Goal: Task Accomplishment & Management: Manage account settings

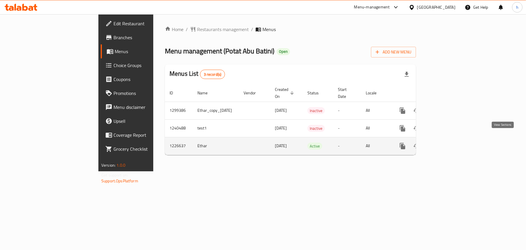
click at [448, 142] on icon "enhanced table" at bounding box center [444, 145] width 7 height 7
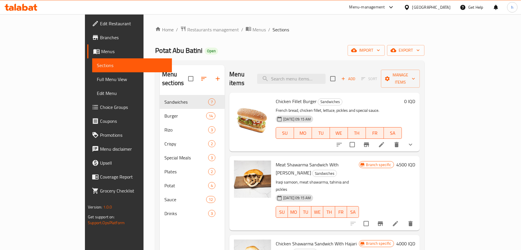
click at [385, 141] on icon at bounding box center [381, 144] width 7 height 7
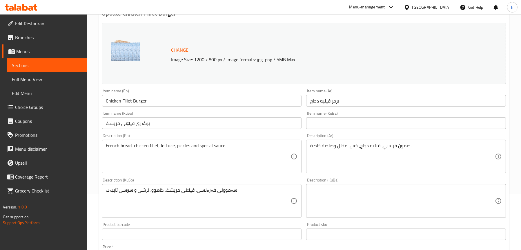
scroll to position [116, 0]
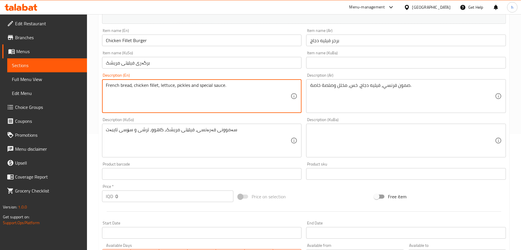
click at [126, 86] on textarea "French bread, chicken fillet, lettuce, pickles and special sauce." at bounding box center [198, 96] width 185 height 28
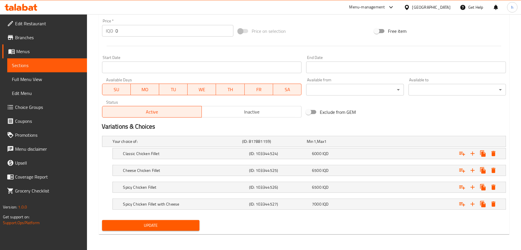
type textarea "French samoon, chicken fillet, lettuce, pickles and special sauce."
click at [122, 222] on span "Update" at bounding box center [151, 225] width 88 height 7
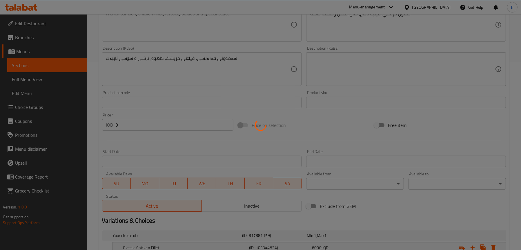
scroll to position [136, 0]
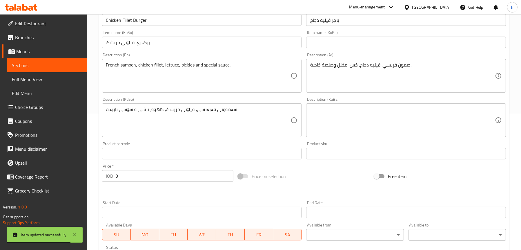
click at [39, 79] on span "Full Menu View" at bounding box center [47, 79] width 70 height 7
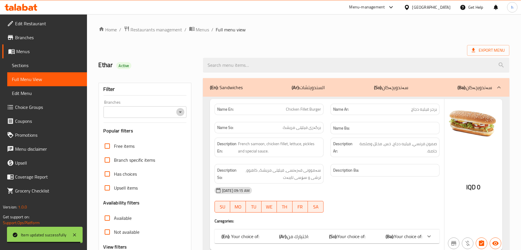
click at [180, 112] on icon "Open" at bounding box center [180, 111] width 3 height 1
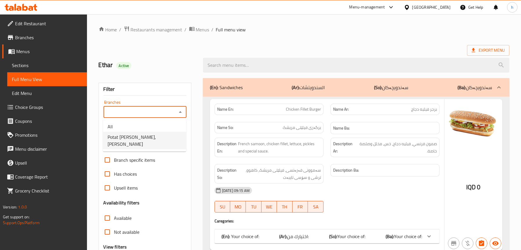
click at [148, 134] on span "Potat [PERSON_NAME], [PERSON_NAME]" at bounding box center [145, 140] width 74 height 14
type input "Potat [PERSON_NAME], [PERSON_NAME]"
click at [245, 62] on input "search" at bounding box center [356, 65] width 307 height 15
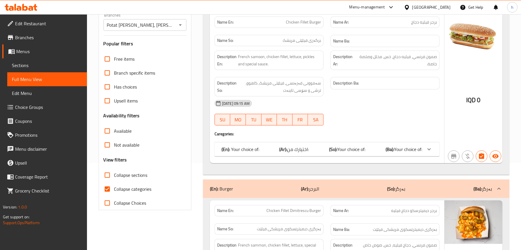
scroll to position [58, 0]
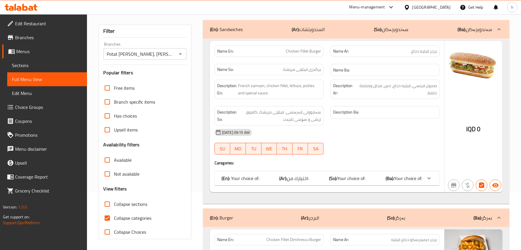
click at [305, 52] on span "Chicken Fillet Burger" at bounding box center [303, 51] width 35 height 6
copy span "Chicken Fillet Burger"
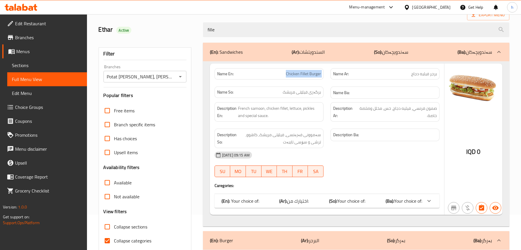
scroll to position [0, 0]
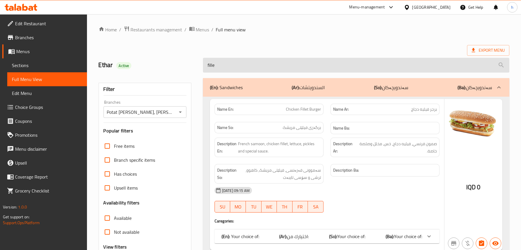
click at [274, 63] on input "fille" at bounding box center [356, 65] width 307 height 15
paste input "Chicken Fillet Burger"
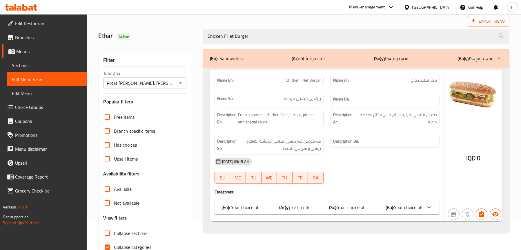
scroll to position [59, 0]
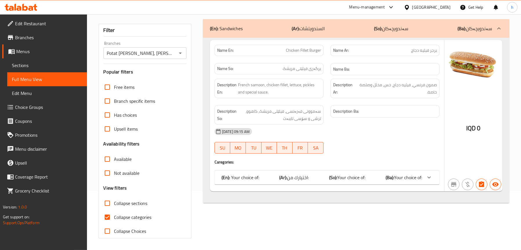
type input "Chicken Fillet Burger"
click at [317, 178] on div "(En): Your choice of: (Ar): اختيارك من: (So): Your choice of: (Ba): Your choice…" at bounding box center [322, 177] width 201 height 7
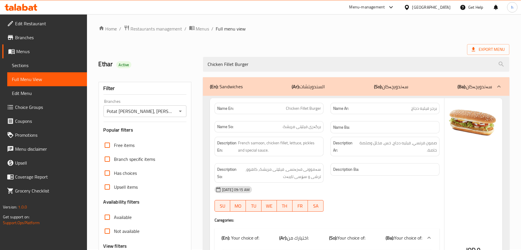
scroll to position [0, 0]
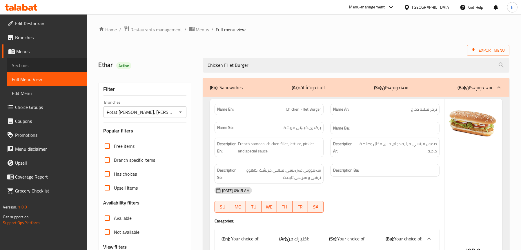
click at [50, 64] on span "Sections" at bounding box center [47, 65] width 70 height 7
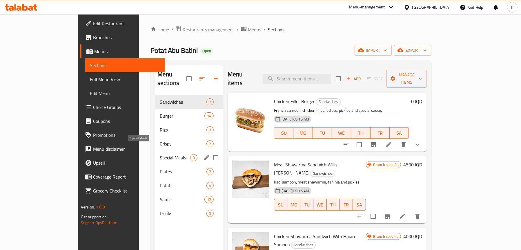
click at [160, 154] on span "Special Meals" at bounding box center [175, 157] width 30 height 7
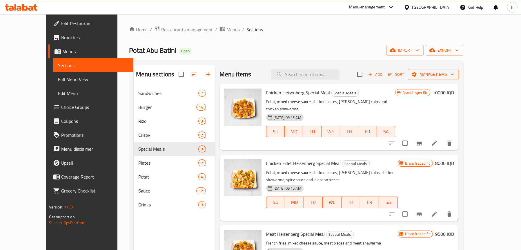
scroll to position [58, 0]
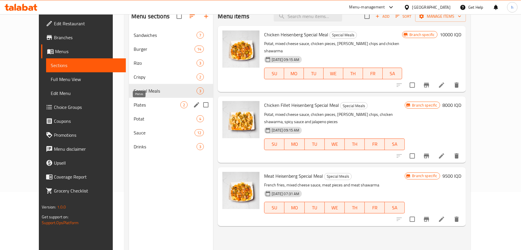
click at [134, 103] on span "Plates" at bounding box center [157, 104] width 47 height 7
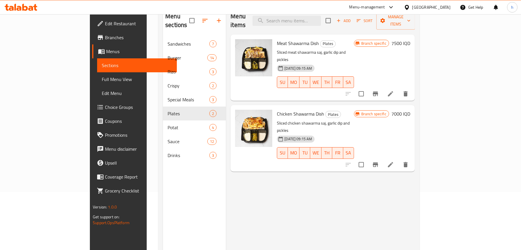
click at [102, 77] on span "Full Menu View" at bounding box center [137, 79] width 70 height 7
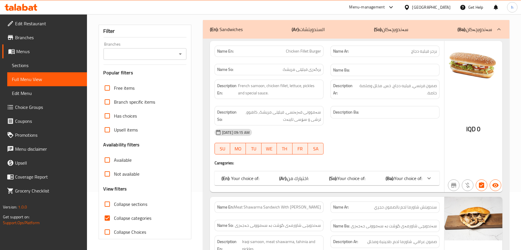
click at [343, 176] on span "Your choice of:" at bounding box center [351, 178] width 28 height 9
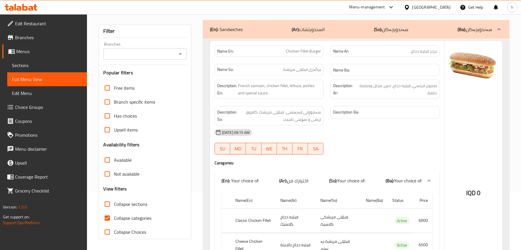
scroll to position [29, 0]
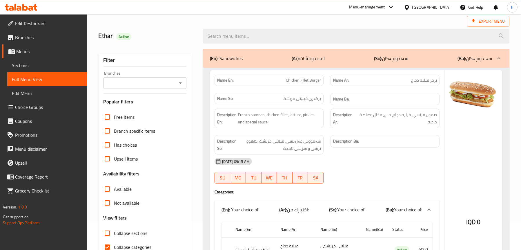
click at [26, 62] on span "Sections" at bounding box center [47, 65] width 70 height 7
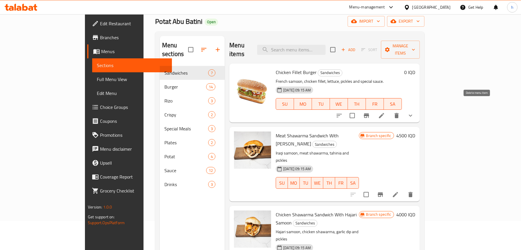
click at [385, 112] on icon at bounding box center [381, 115] width 7 height 7
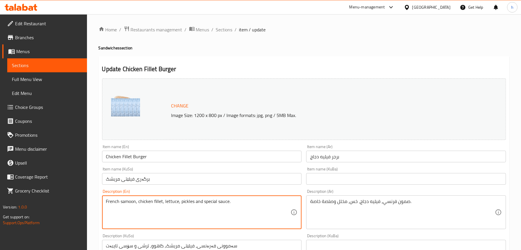
click at [124, 199] on textarea "French samoon, chicken fillet, lettuce, pickles and special sauce." at bounding box center [198, 212] width 185 height 28
type textarea "French bread, chicken fillet, lettuce, pickles and special sauce."
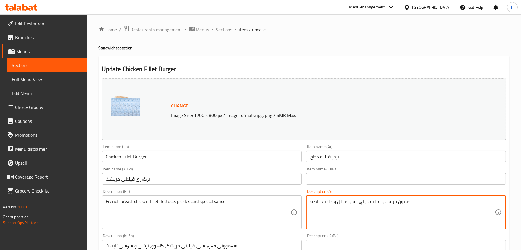
click at [406, 200] on textarea "صمون فرنسي، فيليه دجاج، خس، مخلل وصلصة خاصة." at bounding box center [402, 212] width 185 height 28
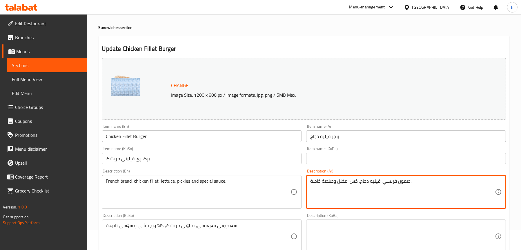
scroll to position [58, 0]
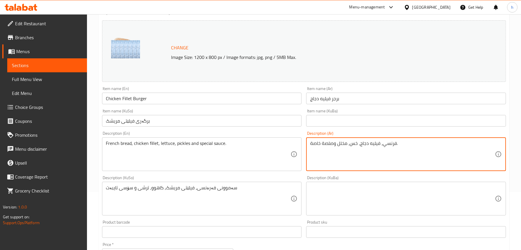
type textarea "فرنسي، فيليه دجاج، خس، مخلل وصلصة خاصة."
click at [16, 62] on span "Sections" at bounding box center [47, 65] width 70 height 7
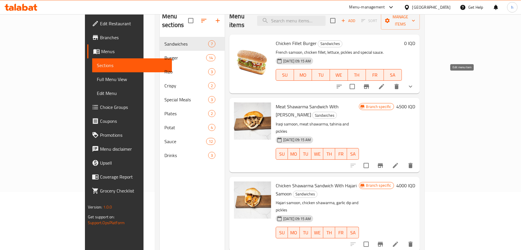
click at [385, 83] on icon at bounding box center [381, 86] width 7 height 7
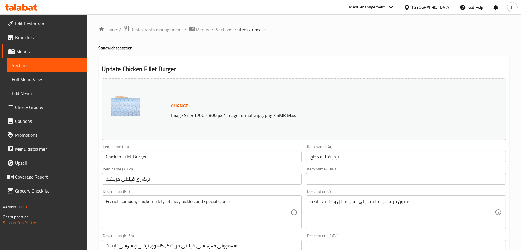
scroll to position [145, 0]
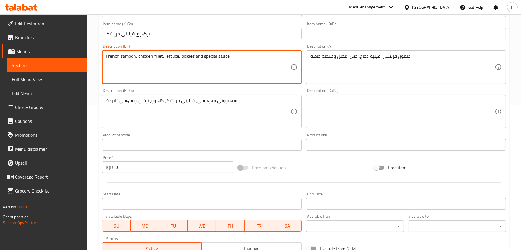
click at [129, 57] on textarea "French samoon, chicken fillet, lettuce, pickles and special sauce." at bounding box center [198, 67] width 185 height 28
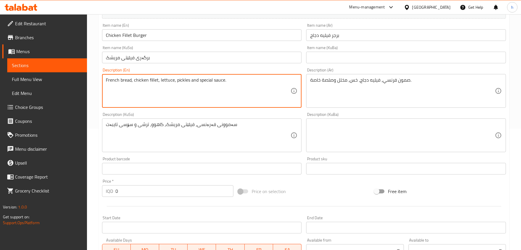
scroll to position [87, 0]
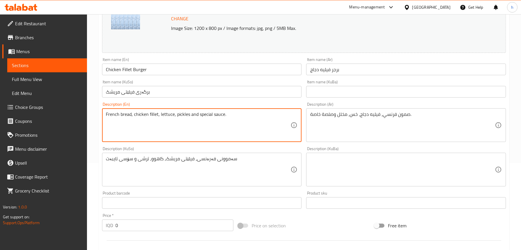
type textarea "French bread, chicken fillet, lettuce, pickles and special sauce."
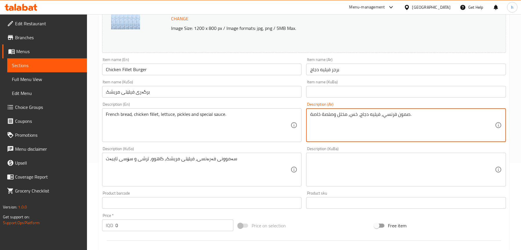
click at [406, 114] on textarea "صمون فرنسي، فيليه دجاج، خس، مخلل وصلصة خاصة." at bounding box center [402, 125] width 185 height 28
type textarea "خبز فرنسي، فيليه دجاج، خس، مخلل وصلصة خاصة."
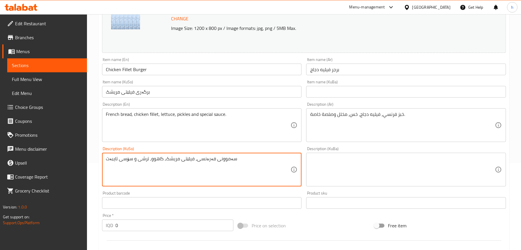
click at [225, 158] on textarea "سەموونی فەرەنسی، فیلێتی مریشک، کاهوو، ترشی و سۆسی تایبەت" at bounding box center [198, 170] width 185 height 28
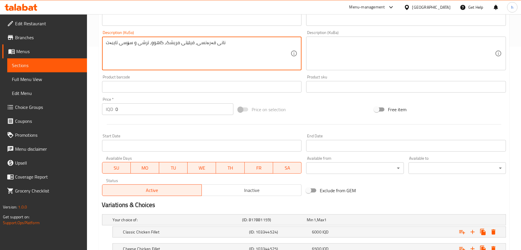
scroll to position [281, 0]
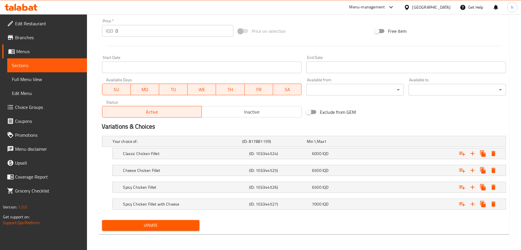
type textarea "نانی فەرەنسی، فیلێتی مریشک، کاهوو، ترشی و سۆسی تایبەت"
click at [144, 231] on div "Update" at bounding box center [151, 225] width 102 height 15
click at [142, 226] on span "Update" at bounding box center [151, 225] width 88 height 7
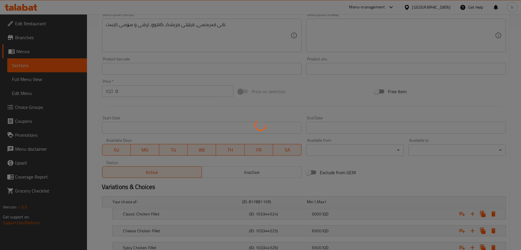
scroll to position [194, 0]
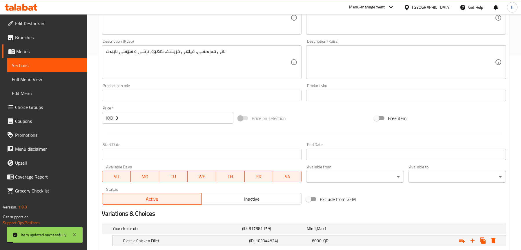
click at [39, 77] on span "Full Menu View" at bounding box center [47, 79] width 70 height 7
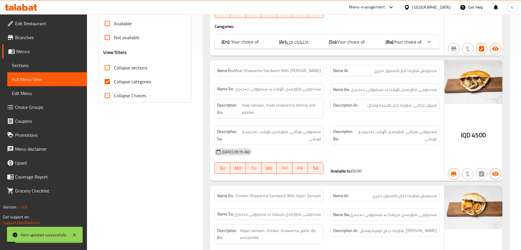
scroll to position [78, 0]
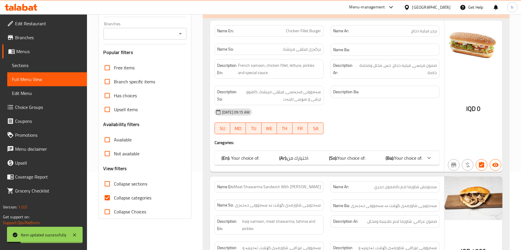
click at [178, 34] on icon "Open" at bounding box center [180, 33] width 7 height 7
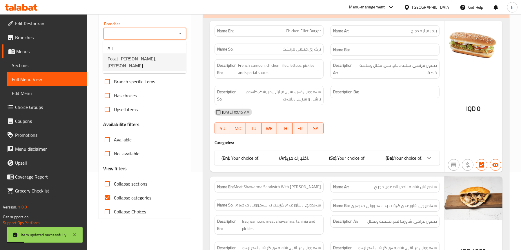
click at [156, 64] on ul "All Potat [PERSON_NAME], [PERSON_NAME]" at bounding box center [144, 57] width 83 height 32
click at [155, 56] on span "Potat [PERSON_NAME], [PERSON_NAME]" at bounding box center [145, 62] width 74 height 14
type input "Potat [PERSON_NAME], [PERSON_NAME]"
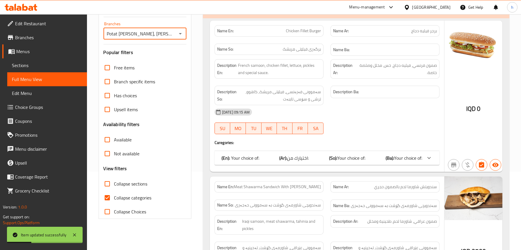
scroll to position [0, 0]
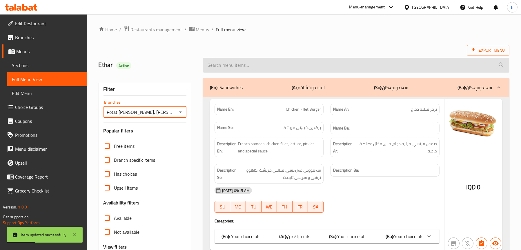
click at [256, 66] on input "search" at bounding box center [356, 65] width 307 height 15
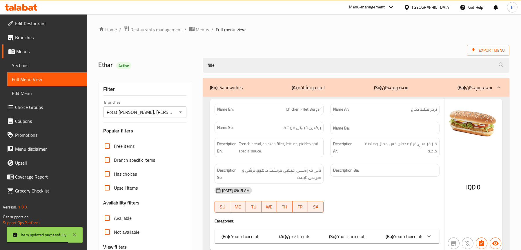
click at [305, 106] on span "Chicken Fillet Burger" at bounding box center [303, 109] width 35 height 6
click at [304, 107] on span "Chicken Fillet Burger" at bounding box center [303, 109] width 35 height 6
copy span "Chicken Fillet Burger"
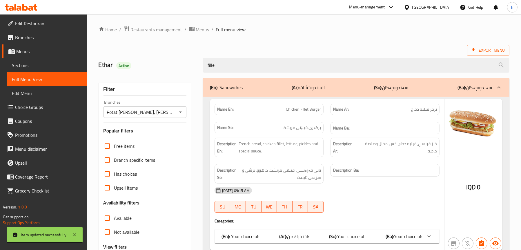
drag, startPoint x: 236, startPoint y: 62, endPoint x: 182, endPoint y: 64, distance: 54.3
click at [182, 64] on div "Ethar Active fille" at bounding box center [304, 65] width 418 height 26
paste input "Chicken Fillet Burger"
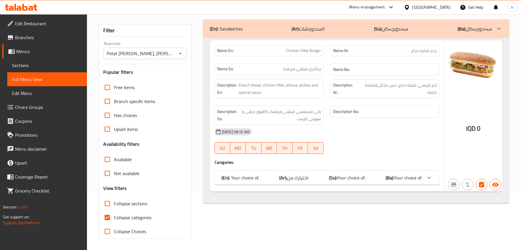
scroll to position [59, 0]
type input "Chicken Fillet Burger"
click at [327, 176] on div "(En): Your choice of: (Ar): اختيارك من: (So): Your choice of: (Ba): Your choice…" at bounding box center [322, 177] width 201 height 7
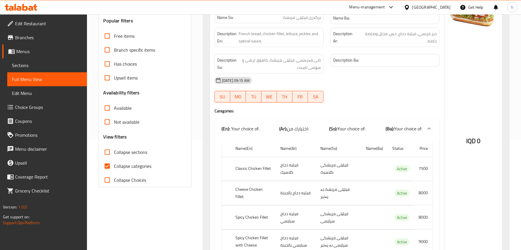
scroll to position [57, 0]
